Goal: Information Seeking & Learning: Check status

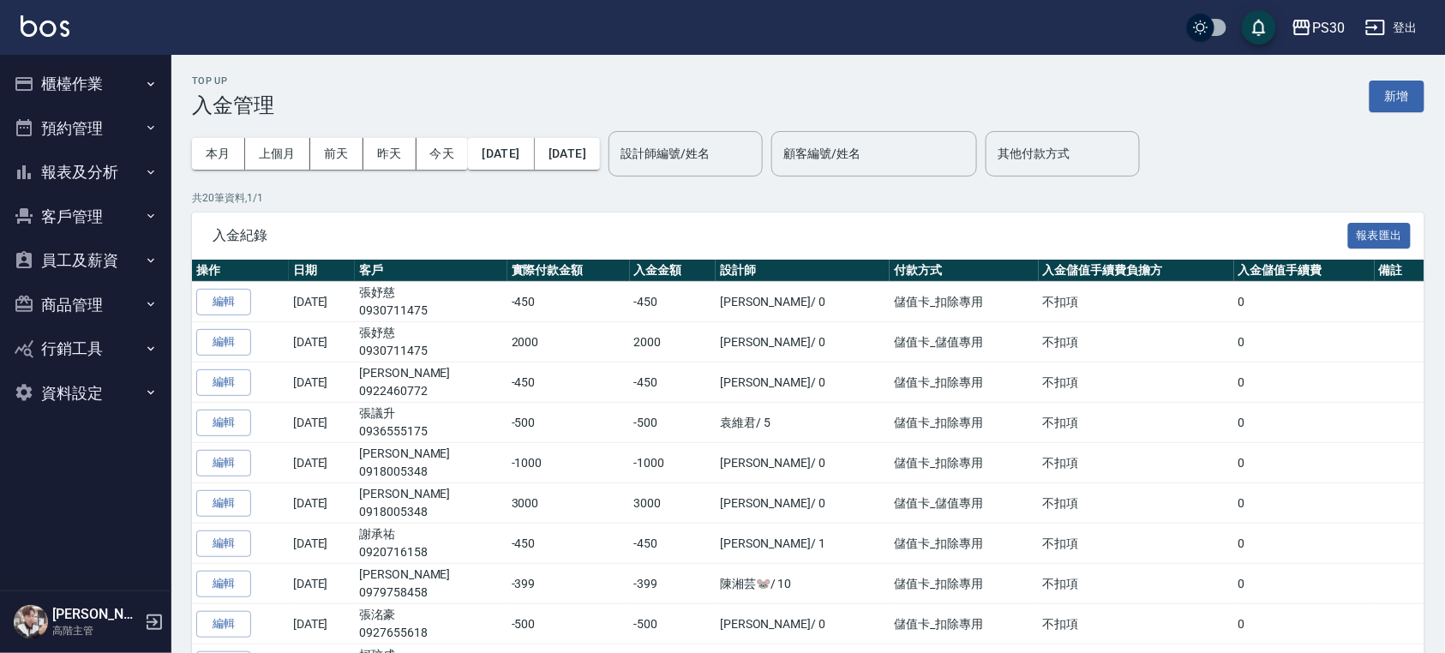
click at [53, 179] on button "報表及分析" at bounding box center [86, 172] width 158 height 45
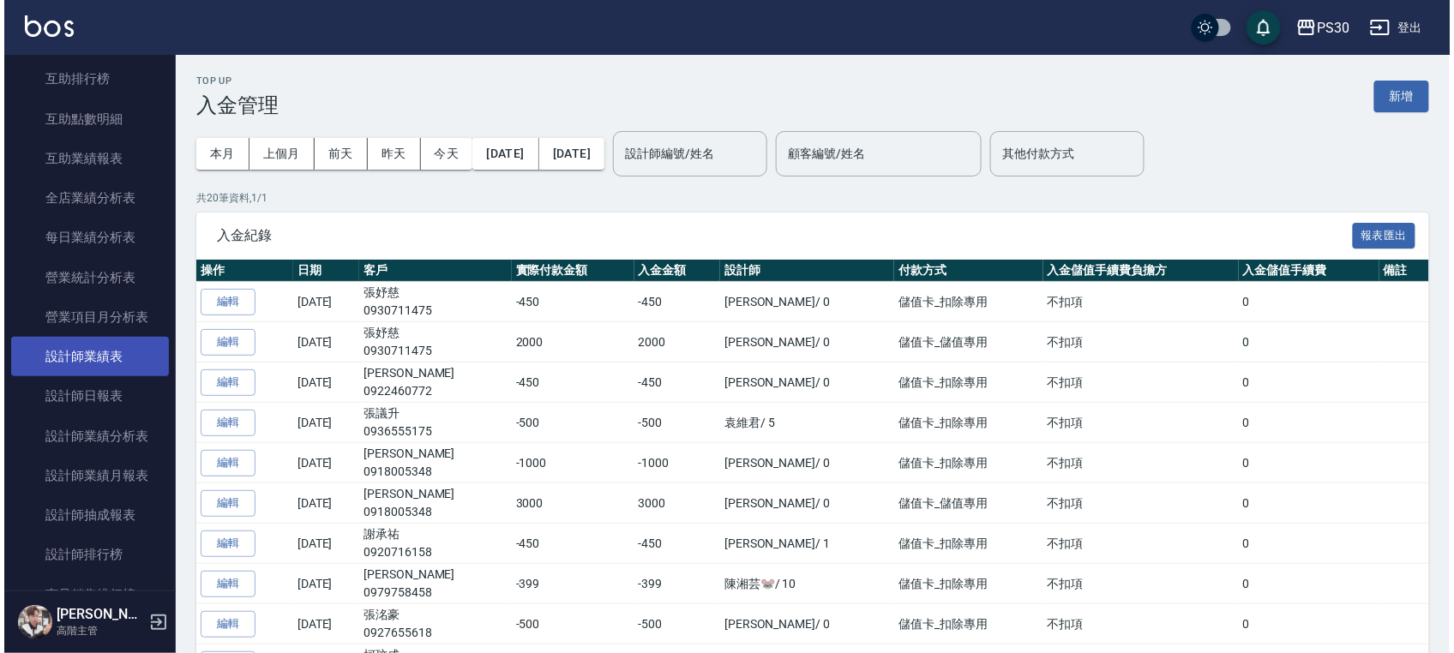
scroll to position [457, 0]
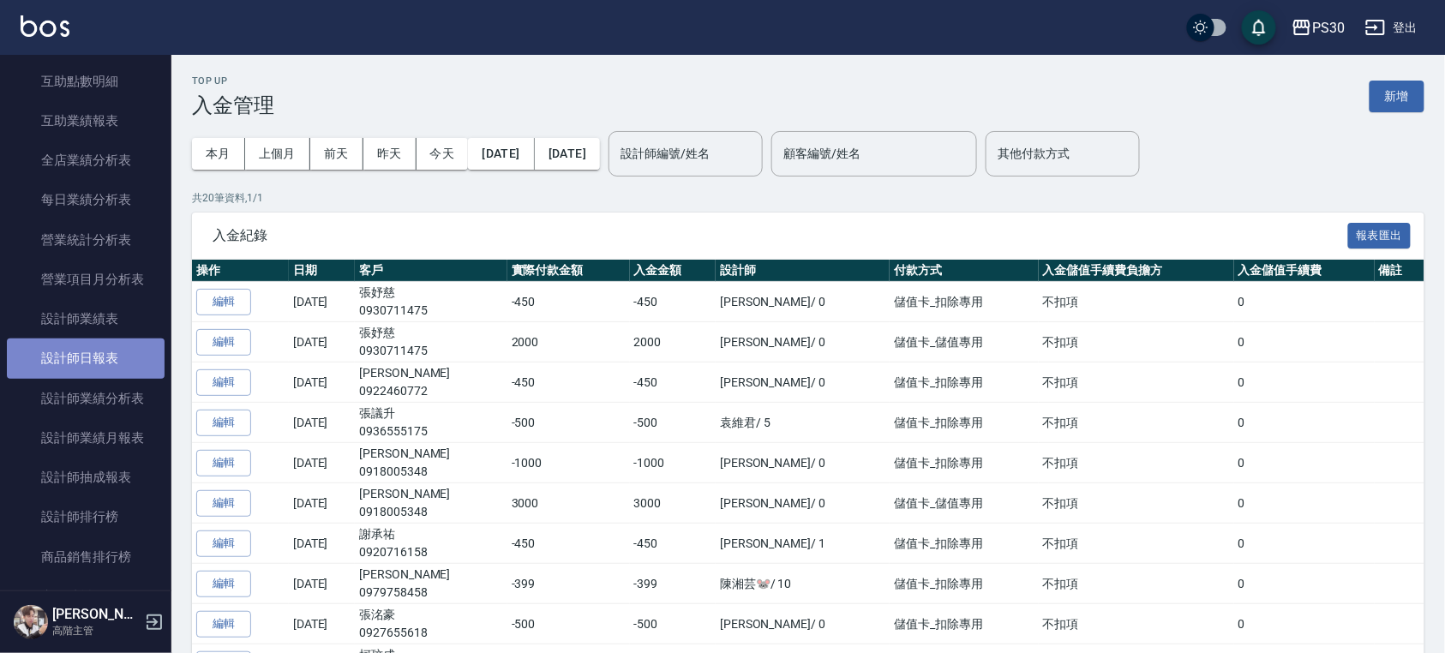
click at [111, 371] on link "設計師日報表" at bounding box center [86, 358] width 158 height 39
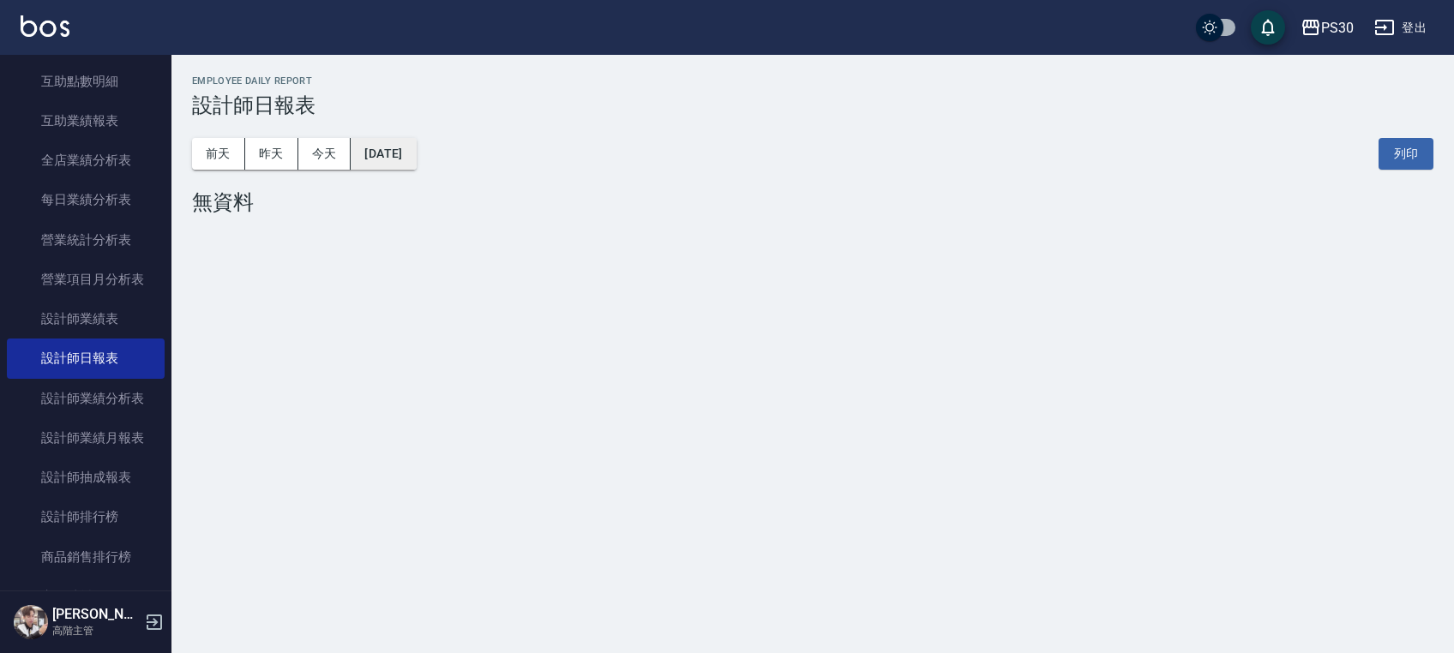
click at [405, 145] on button "[DATE]" at bounding box center [383, 154] width 65 height 32
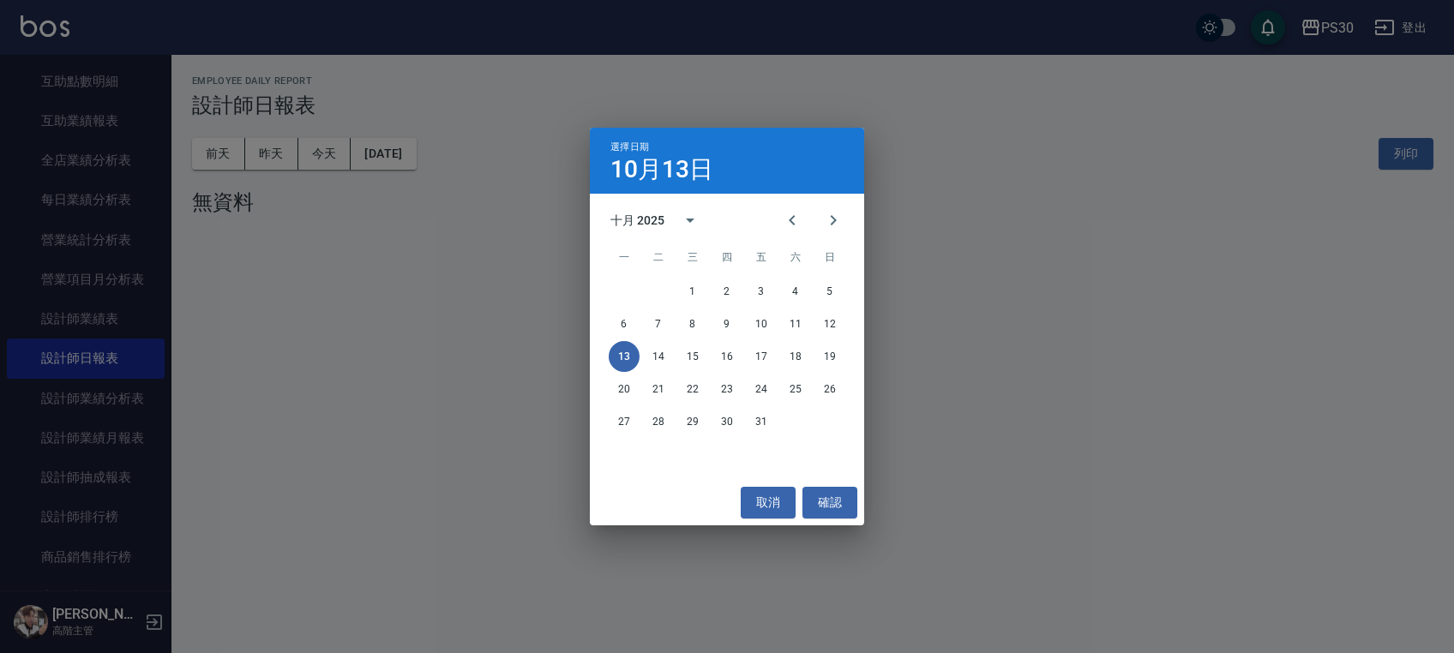
click at [631, 221] on div "十月 2025" at bounding box center [637, 221] width 54 height 18
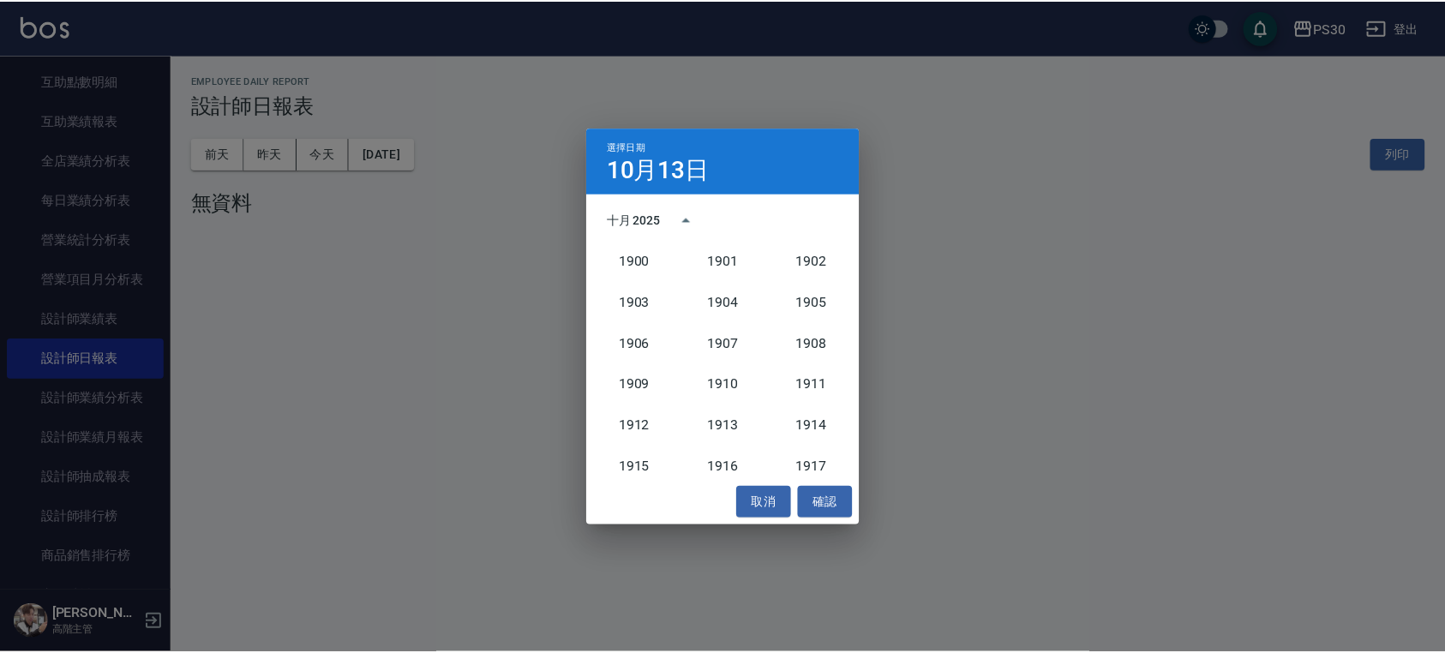
scroll to position [1588, 0]
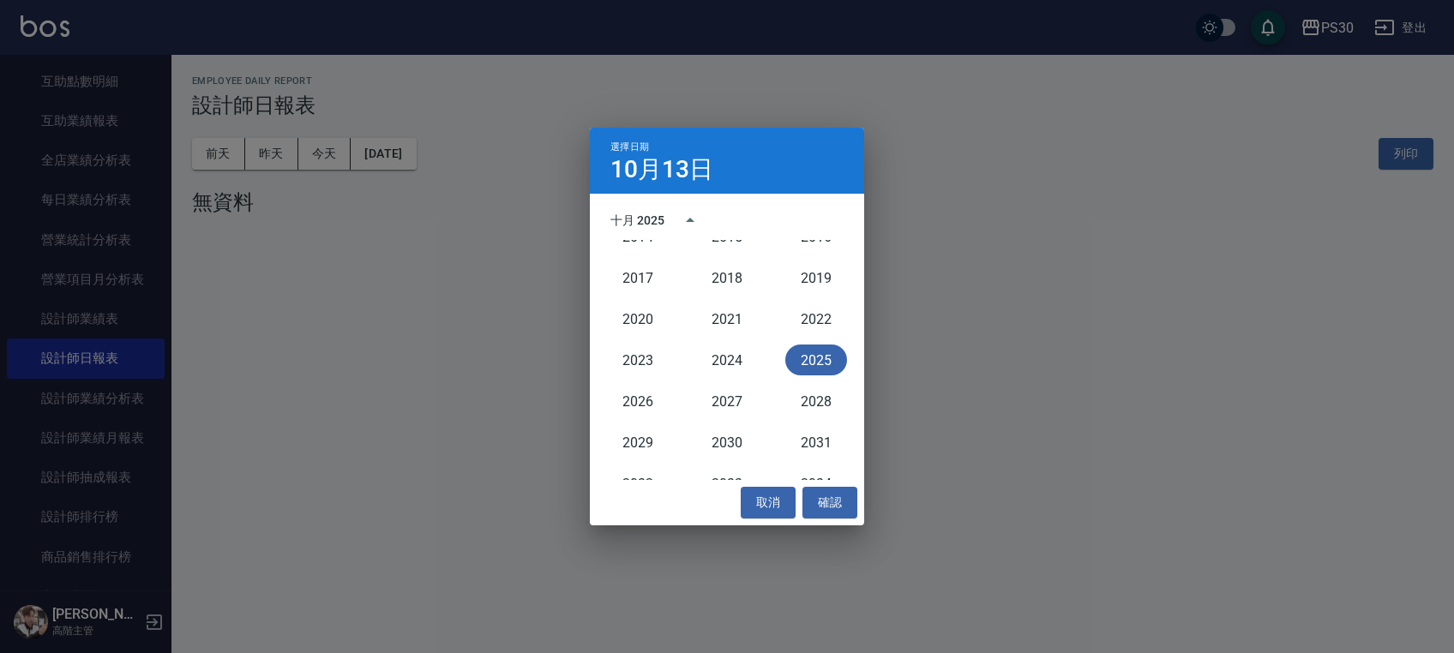
click at [597, 220] on div "十月 2025" at bounding box center [727, 220] width 274 height 26
click at [631, 217] on div "十月 2025" at bounding box center [637, 221] width 54 height 18
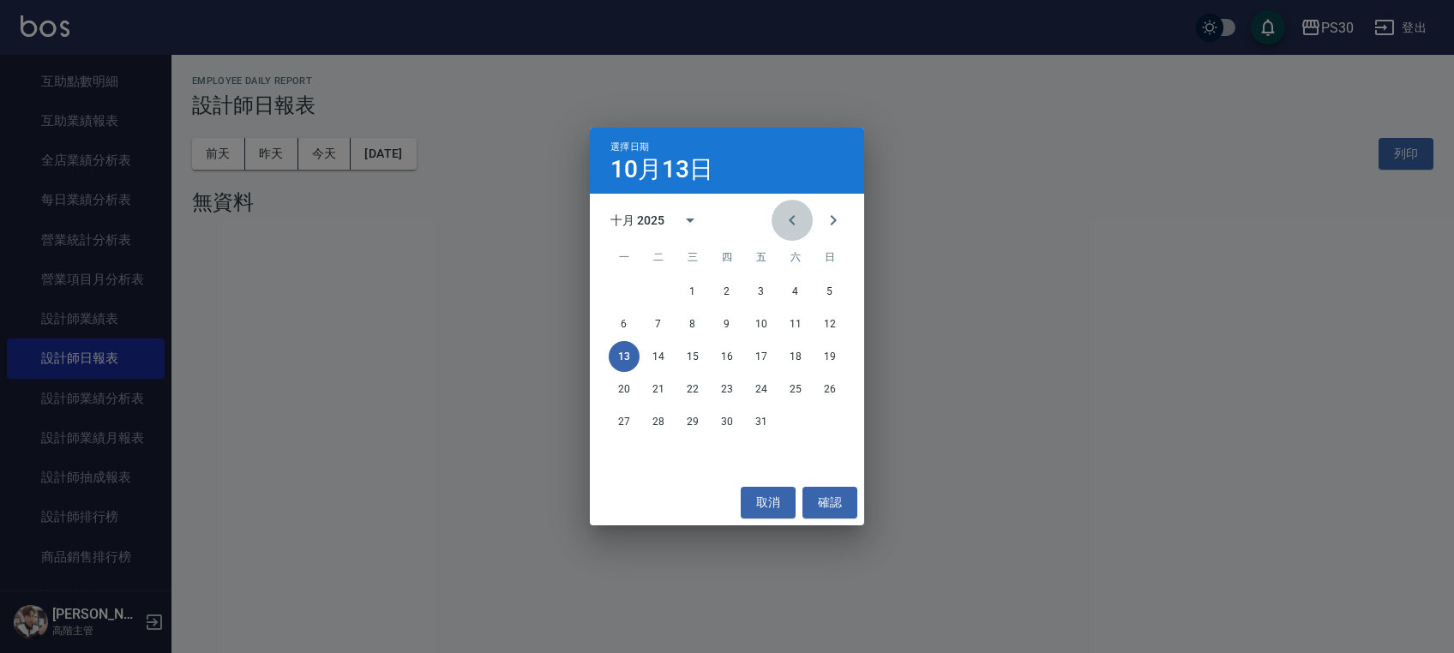
click at [790, 231] on button "Previous month" at bounding box center [792, 220] width 41 height 41
click at [790, 228] on icon "Previous month" at bounding box center [792, 220] width 21 height 21
click at [759, 357] on button "13" at bounding box center [761, 356] width 31 height 31
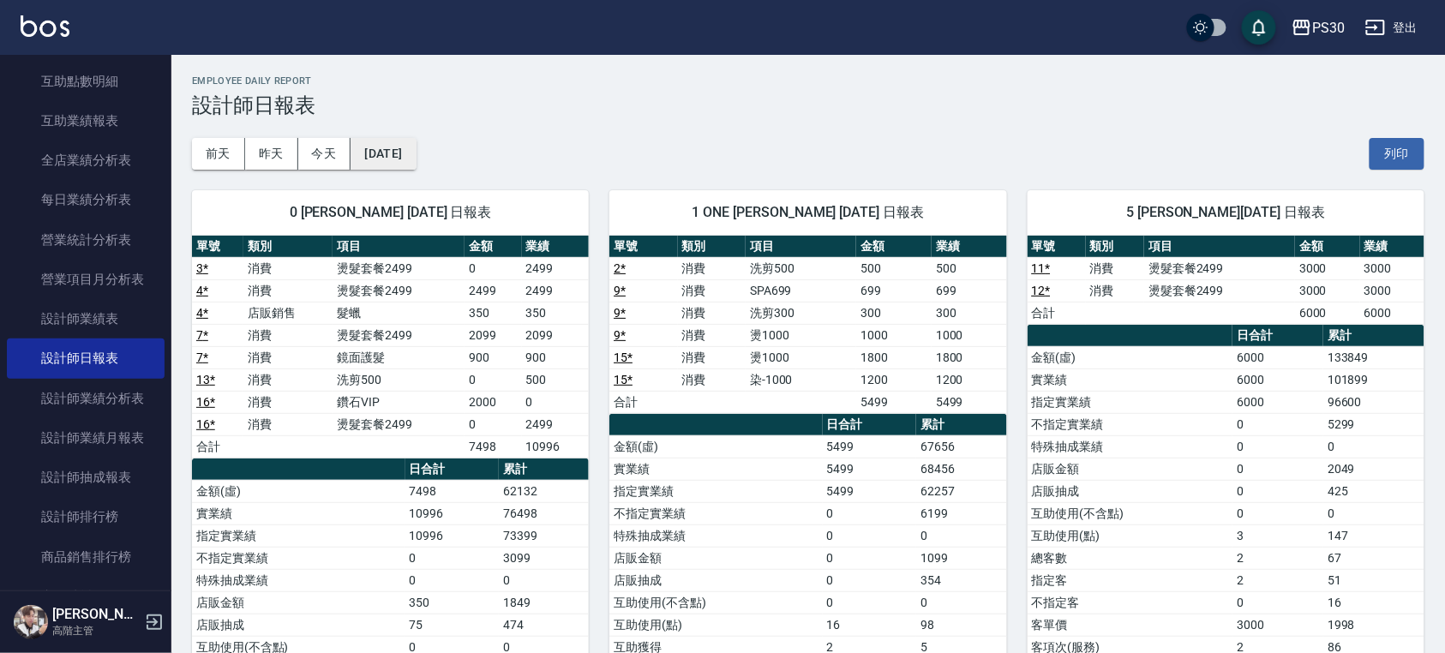
click at [399, 147] on button "[DATE]" at bounding box center [383, 154] width 65 height 32
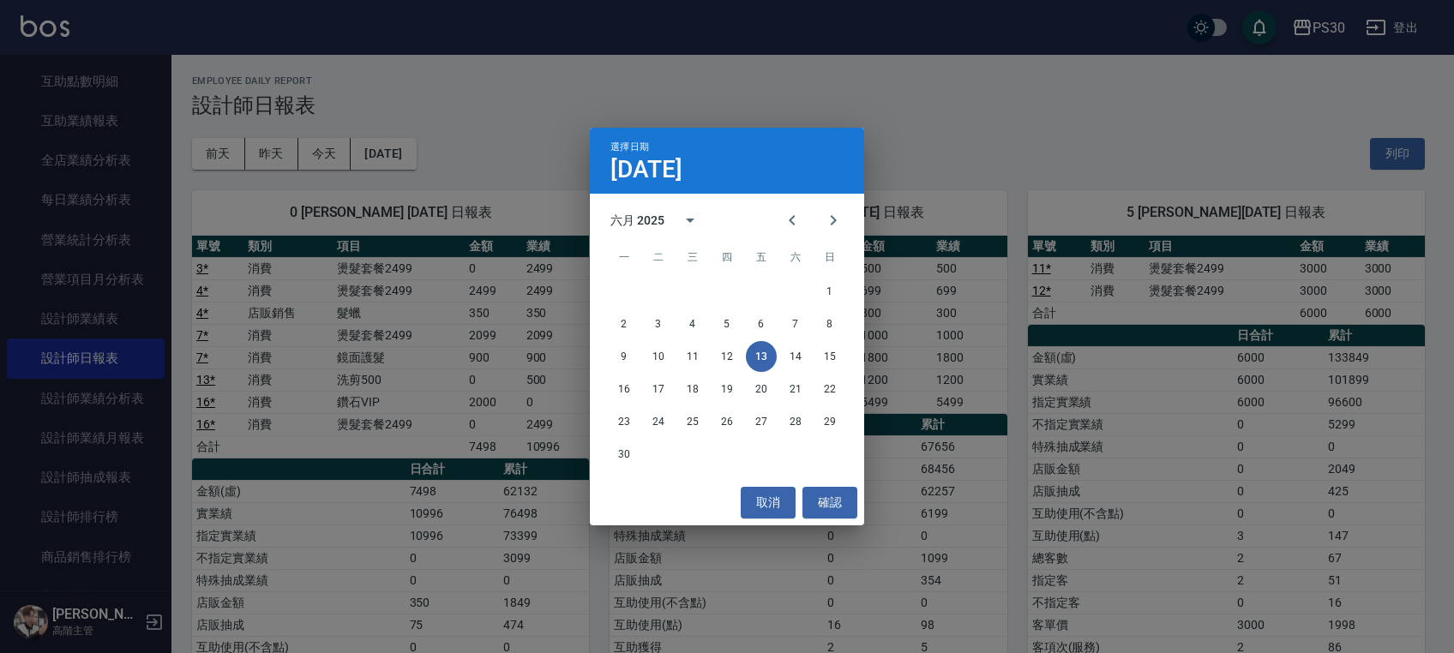
click at [433, 151] on div "選擇日期 [DATE] 六月 2025 一 二 三 四 五 六 日 1 2 3 4 5 6 7 8 9 10 11 12 13 14 15 16 17 18 …" at bounding box center [727, 326] width 1454 height 653
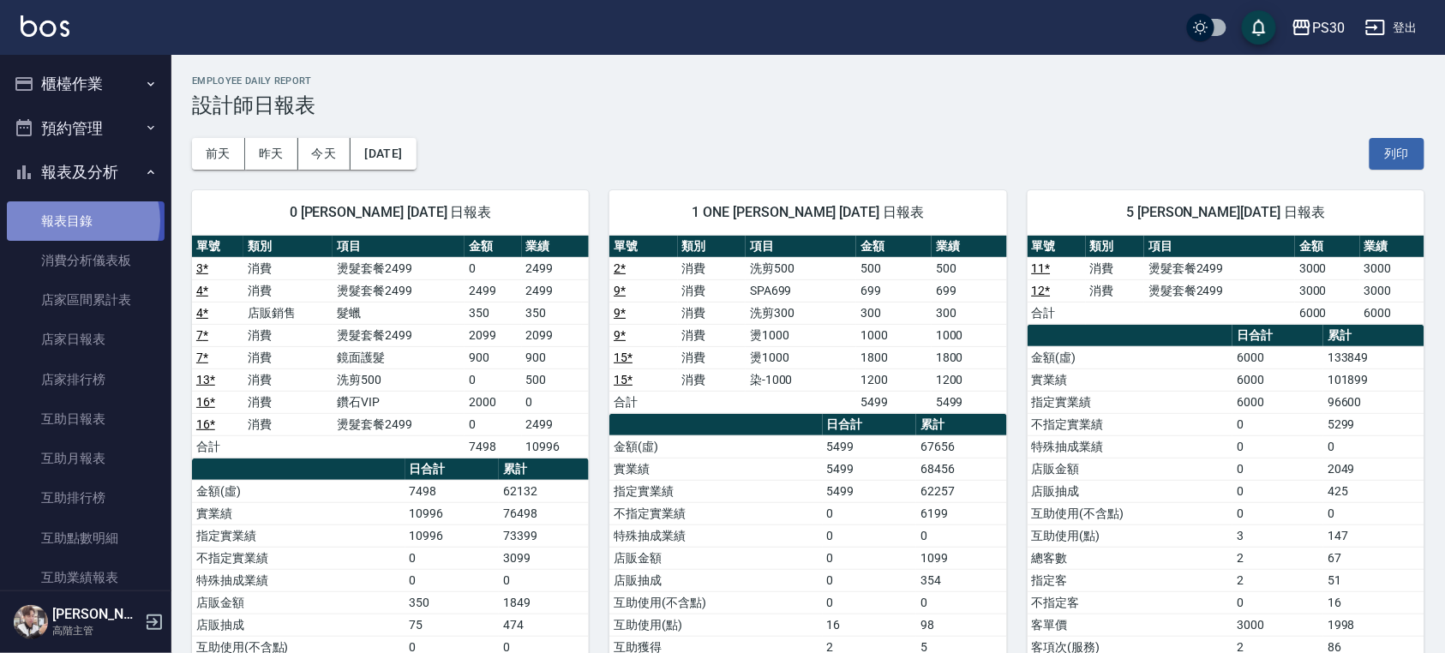
click at [79, 220] on link "報表目錄" at bounding box center [86, 220] width 158 height 39
